Goal: Use online tool/utility: Utilize a website feature to perform a specific function

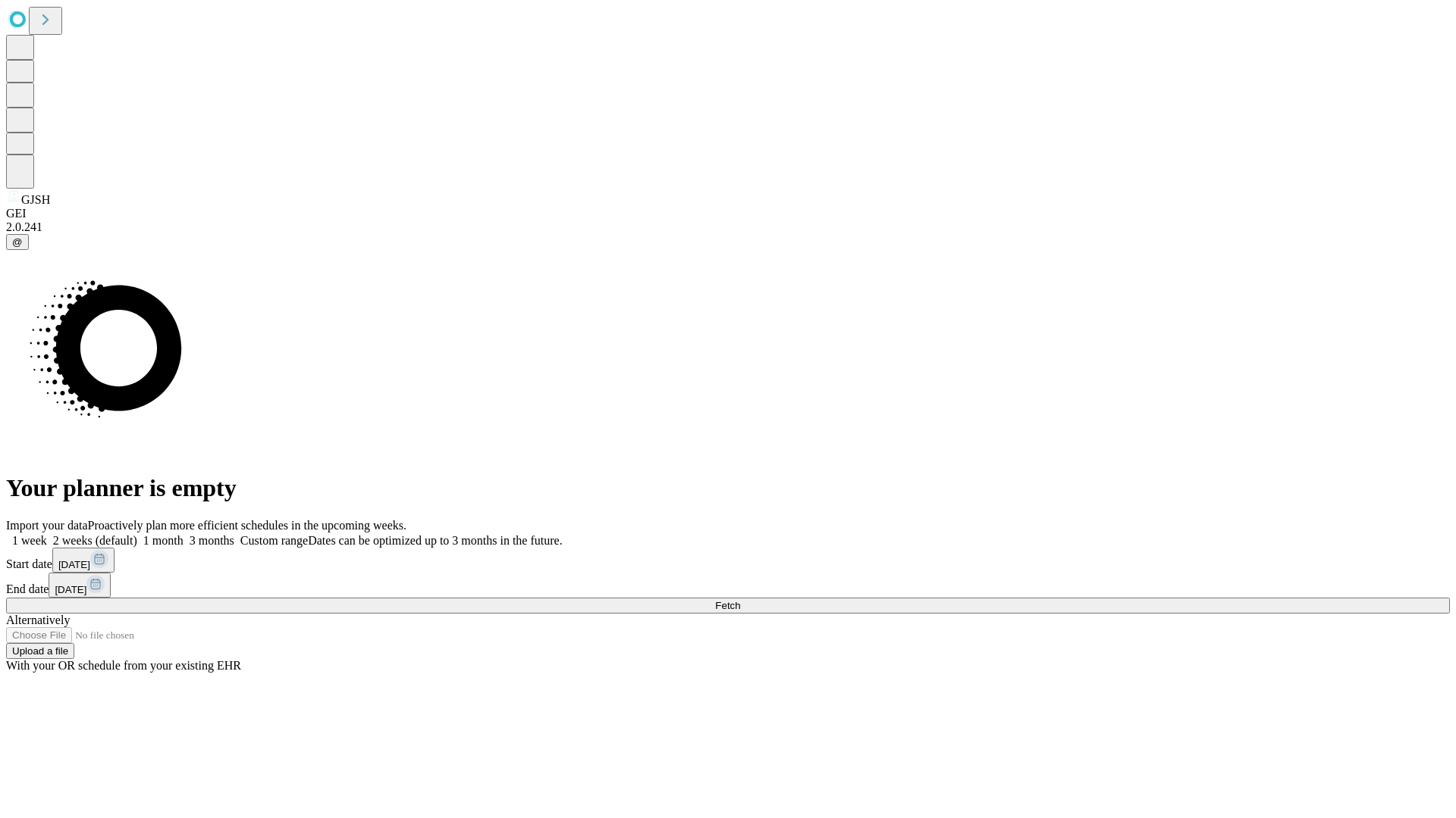
click at [740, 600] on span "Fetch" at bounding box center [727, 606] width 25 height 12
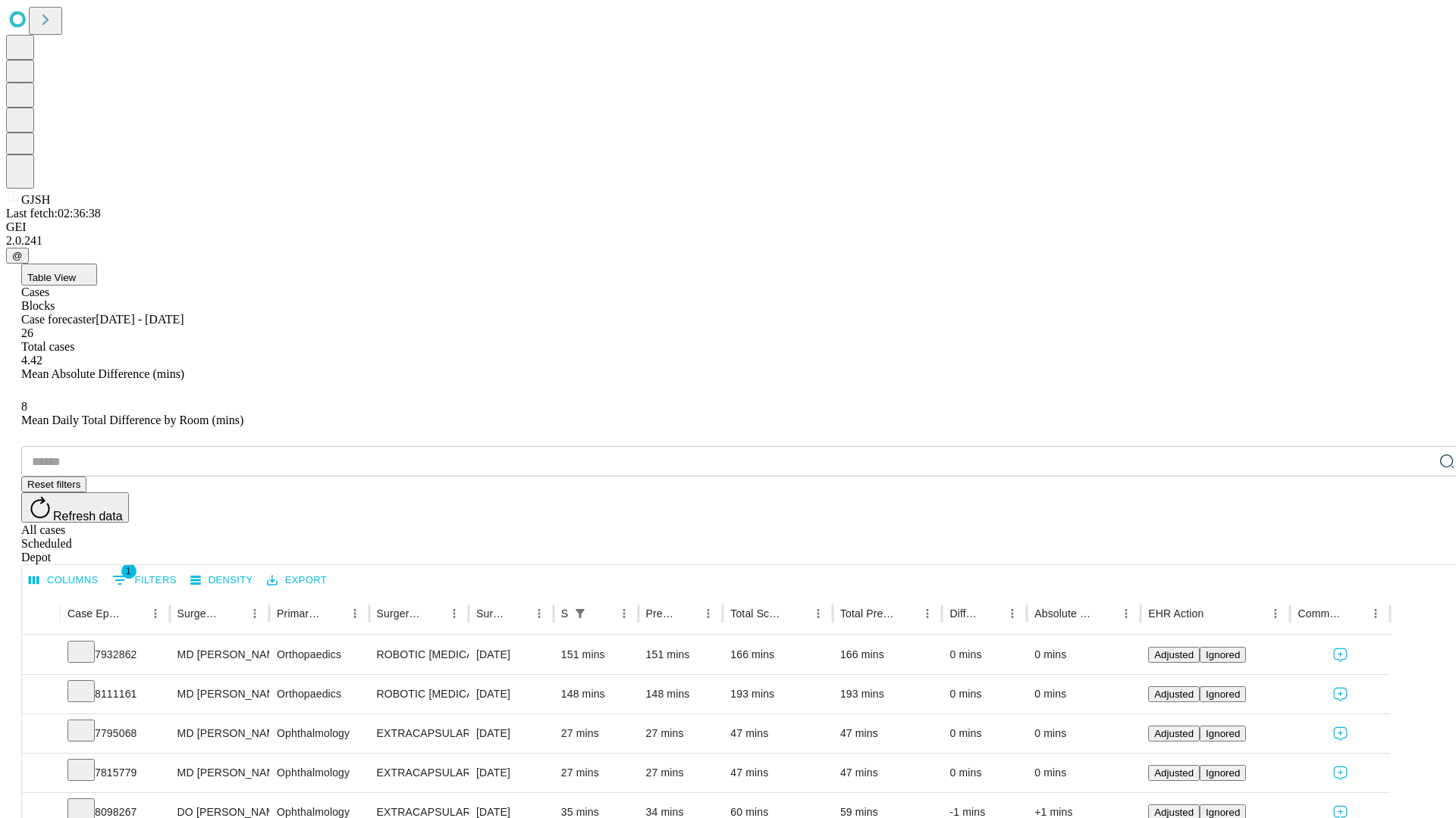
click at [76, 272] on span "Table View" at bounding box center [51, 277] width 49 height 12
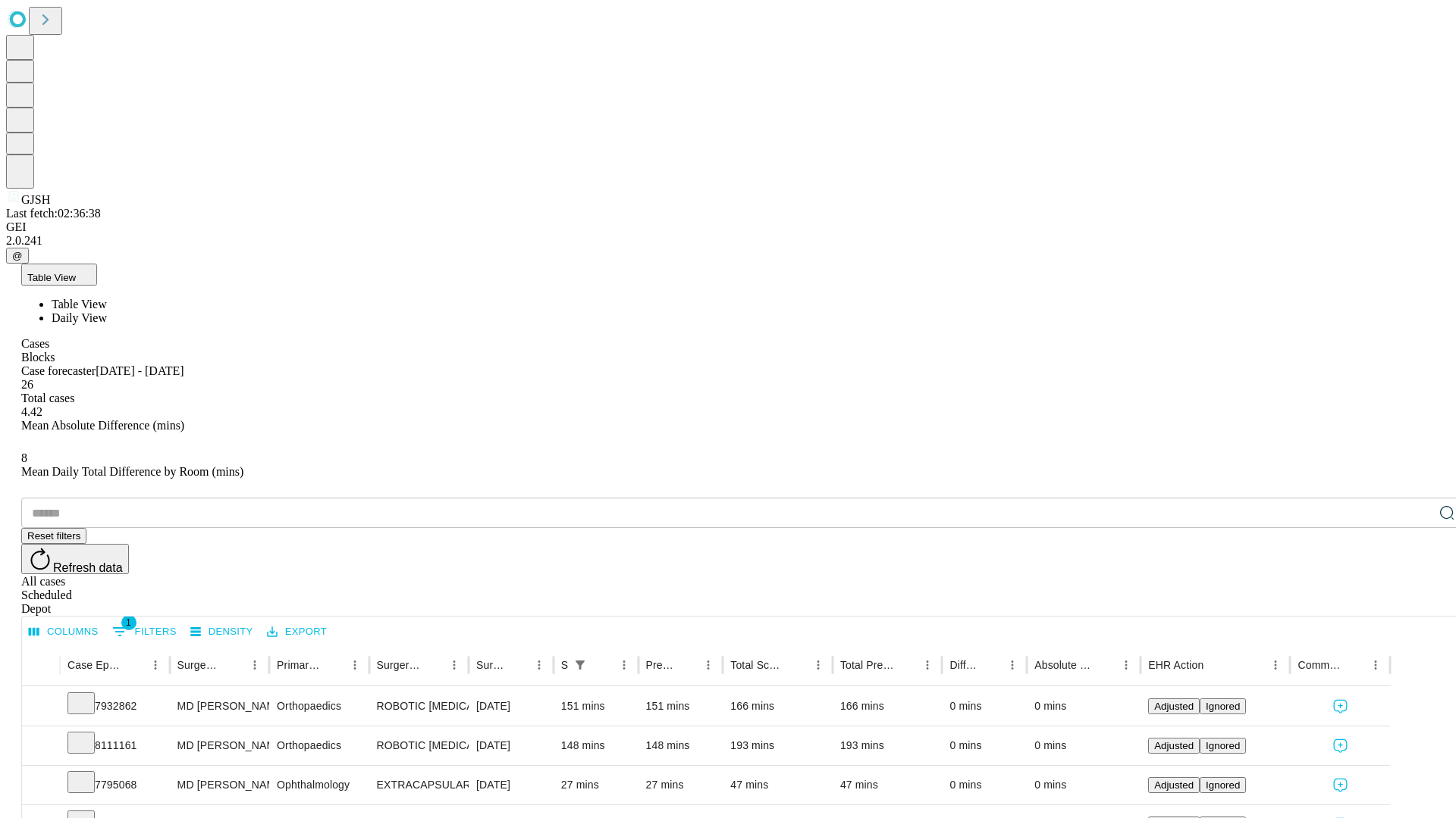
click at [107, 312] on span "Daily View" at bounding box center [79, 318] width 55 height 13
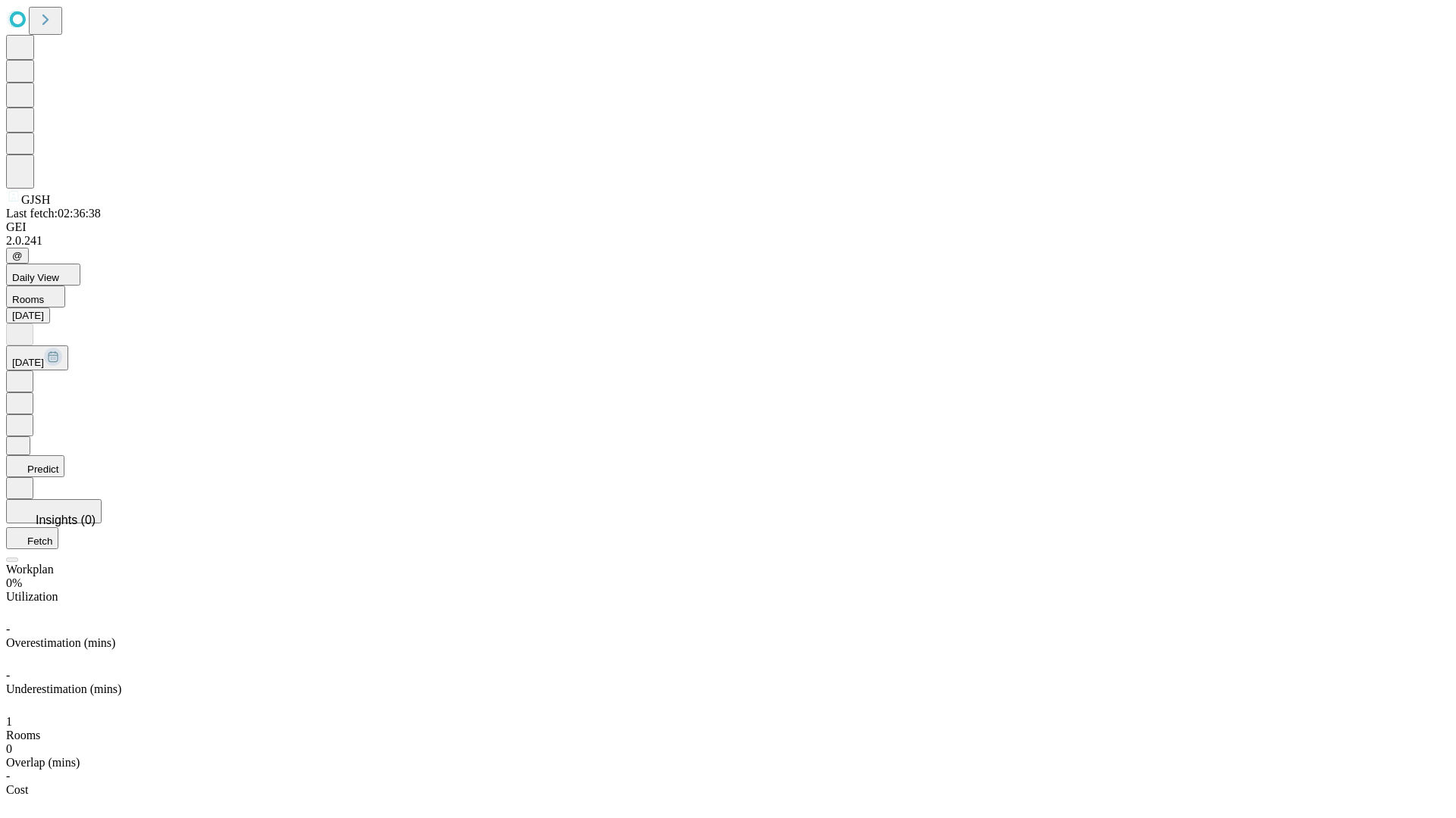
click at [65, 455] on button "Predict" at bounding box center [35, 466] width 58 height 22
